Goal: Find specific page/section: Find specific page/section

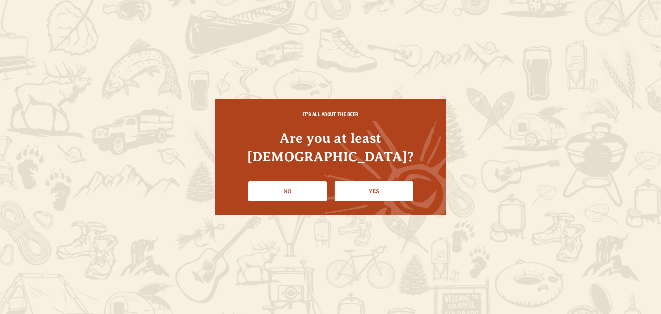
click at [390, 181] on link "Yes" at bounding box center [374, 191] width 78 height 20
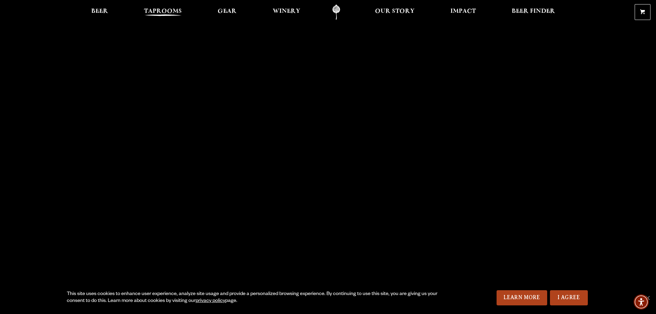
click at [160, 13] on span "Taprooms" at bounding box center [163, 12] width 38 height 6
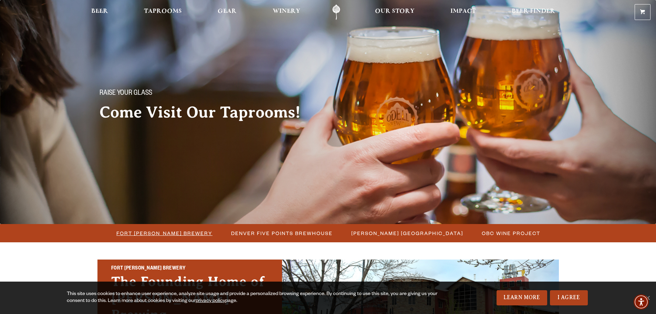
click at [179, 232] on span "Fort [PERSON_NAME] Brewery" at bounding box center [164, 233] width 96 height 10
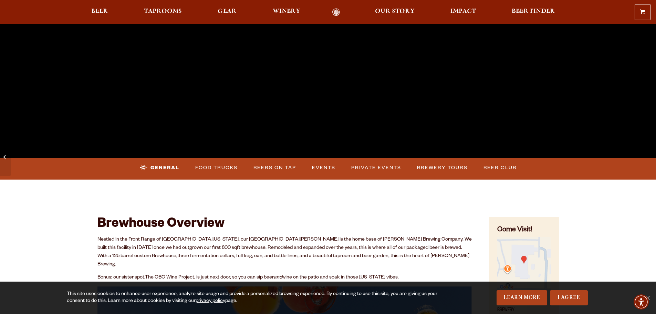
scroll to position [207, 0]
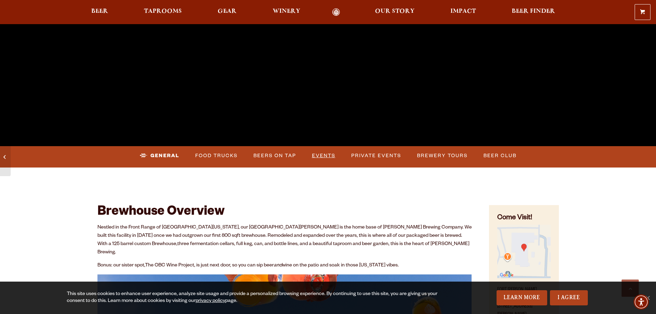
click at [323, 157] on link "Events" at bounding box center [323, 156] width 29 height 16
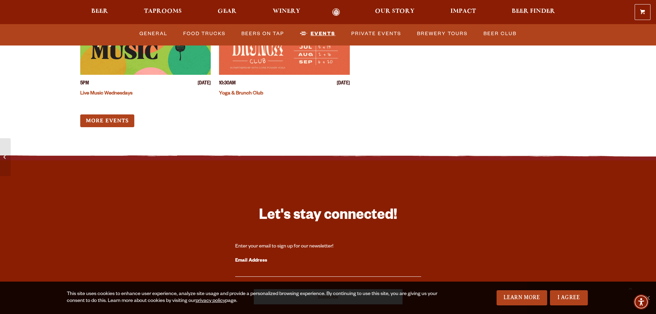
scroll to position [2810, 0]
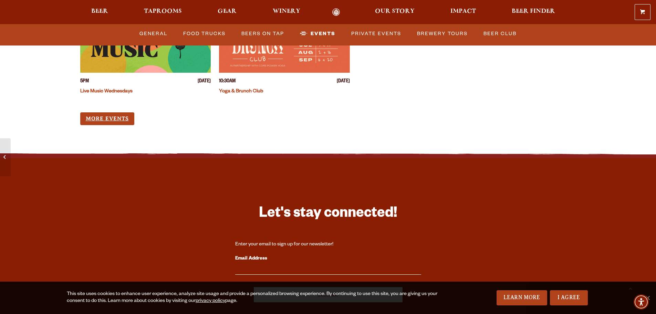
click at [117, 112] on link "More Events" at bounding box center [107, 118] width 54 height 13
